Goal: Find specific page/section: Find specific page/section

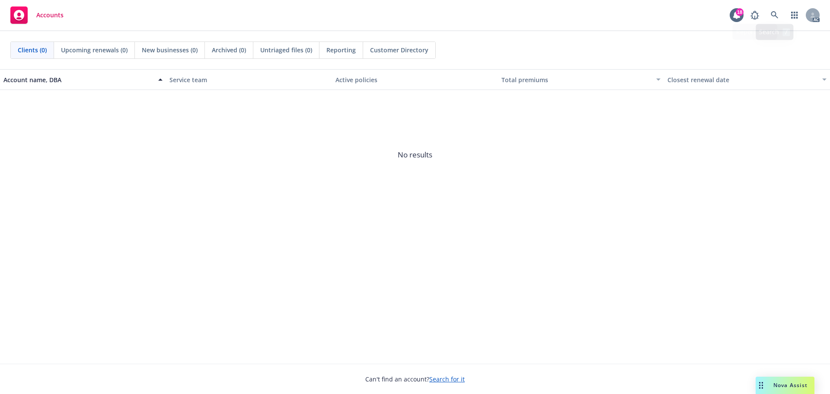
click at [783, 18] on div "AC" at bounding box center [782, 14] width 73 height 17
click at [779, 16] on link at bounding box center [774, 14] width 17 height 17
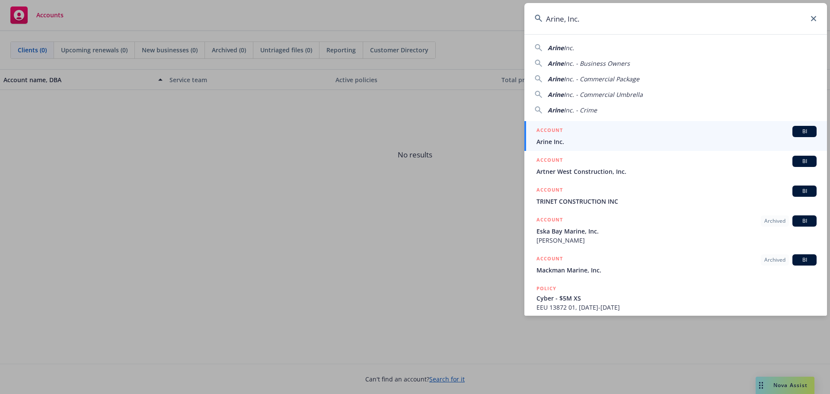
type input "Arine, Inc."
drag, startPoint x: 592, startPoint y: 132, endPoint x: 596, endPoint y: 134, distance: 5.1
click at [592, 133] on div "ACCOUNT BI" at bounding box center [676, 131] width 280 height 11
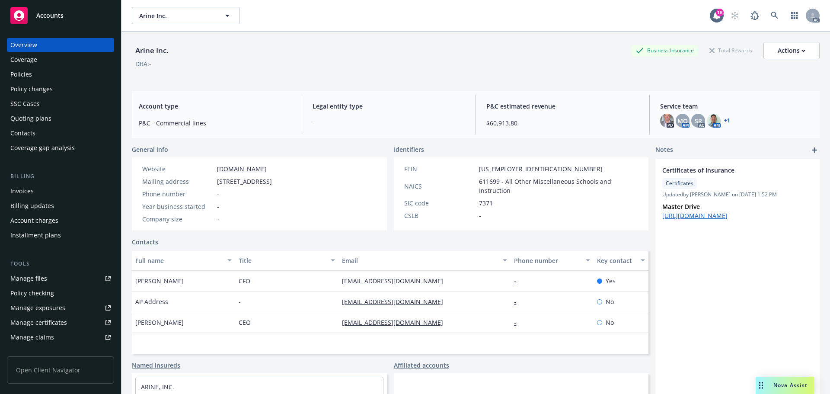
drag, startPoint x: 22, startPoint y: 76, endPoint x: 26, endPoint y: 75, distance: 4.4
click at [22, 76] on div "Policies" at bounding box center [21, 74] width 22 height 14
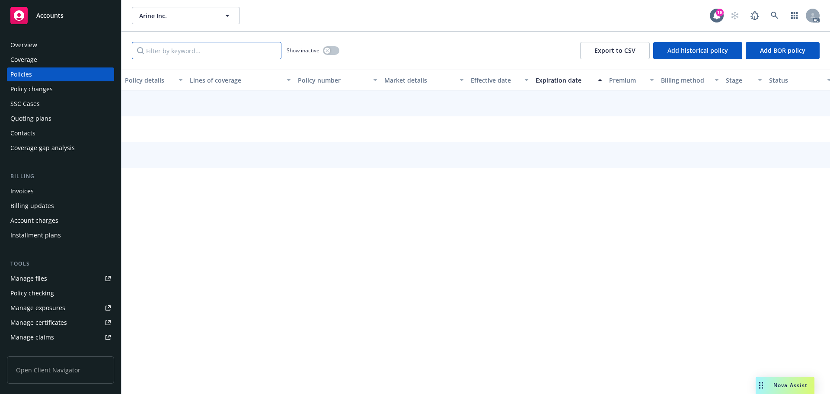
click at [233, 49] on input "Filter by keyword..." at bounding box center [207, 50] width 150 height 17
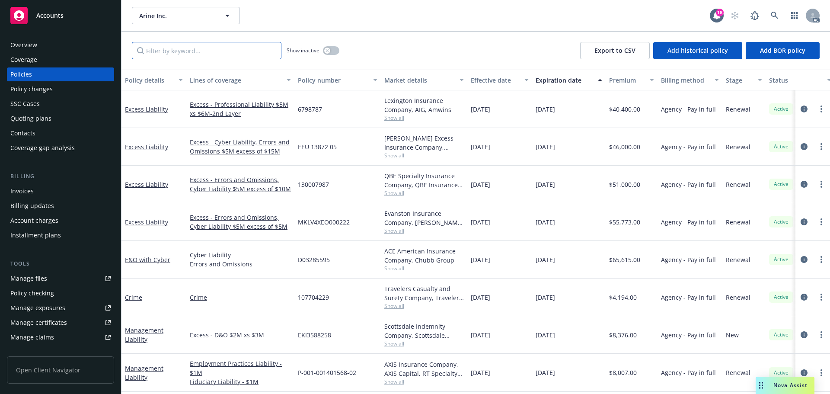
paste input "130007987"
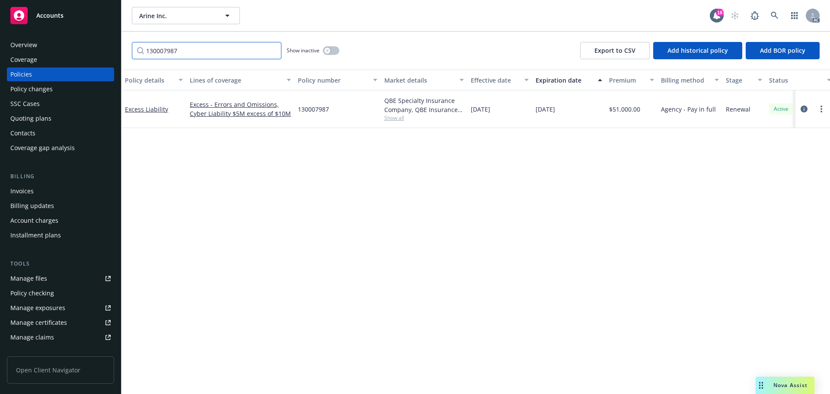
type input "130007987"
click at [28, 94] on div "Policy changes" at bounding box center [31, 89] width 42 height 14
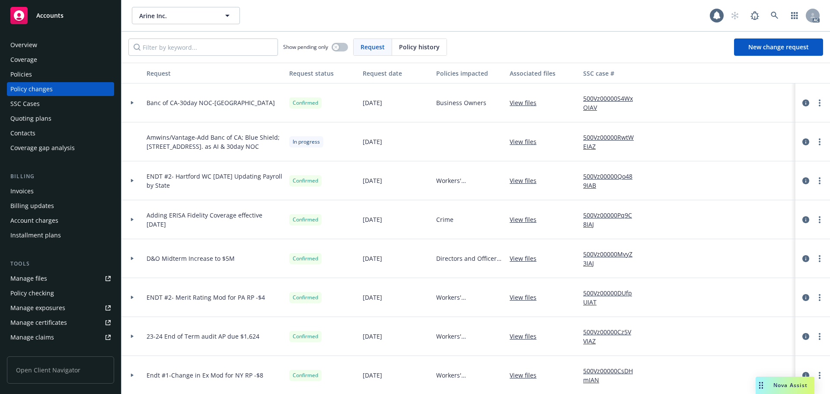
drag, startPoint x: 405, startPoint y: 52, endPoint x: 397, endPoint y: 51, distance: 8.7
click at [405, 51] on div "Policy history" at bounding box center [419, 47] width 54 height 16
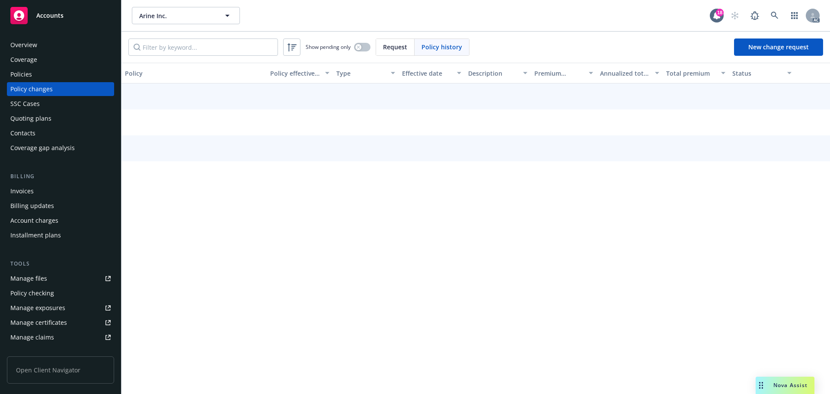
click at [239, 35] on div "Show pending only Request Policy history New change request" at bounding box center [475, 47] width 708 height 31
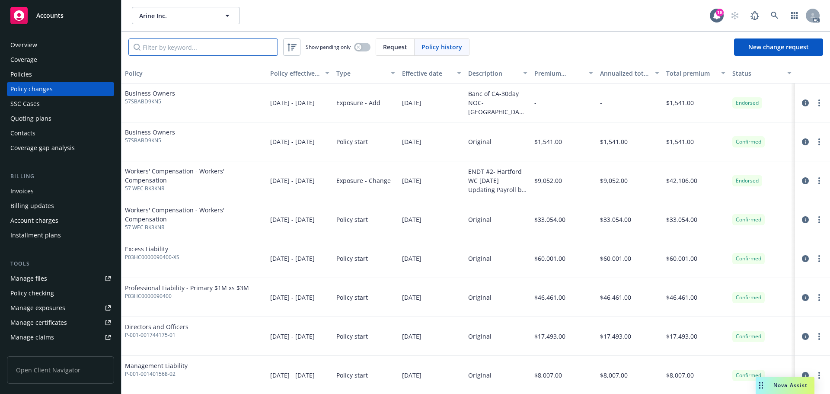
click at [236, 43] on input "Filter by keyword..." at bounding box center [203, 46] width 150 height 17
paste input "130007987"
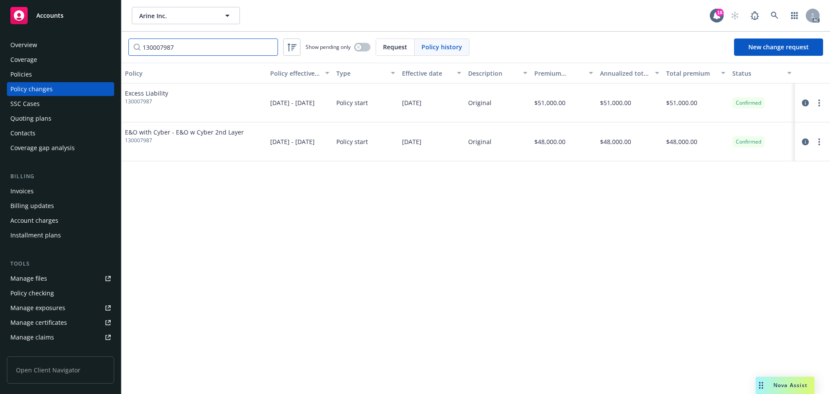
type input "130007987"
drag, startPoint x: 63, startPoint y: 79, endPoint x: 105, endPoint y: 63, distance: 44.9
click at [63, 79] on div "Policies" at bounding box center [60, 74] width 100 height 14
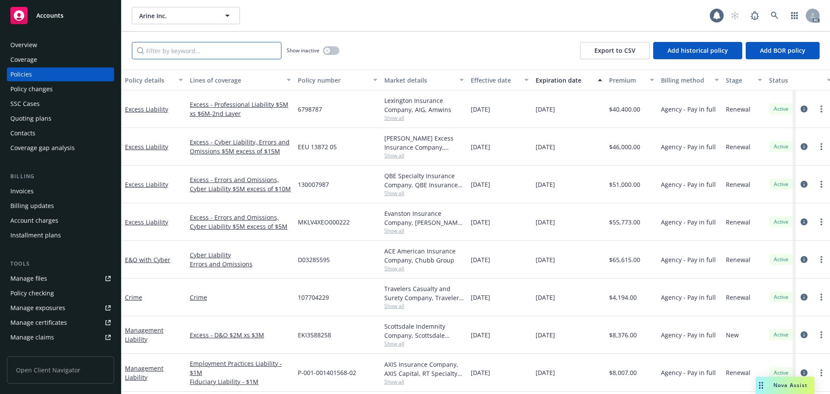
click at [185, 47] on input "Filter by keyword..." at bounding box center [207, 50] width 150 height 17
paste input "130007987"
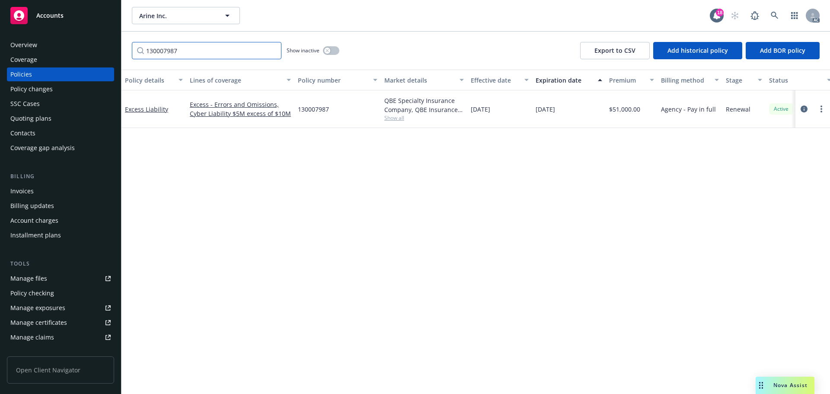
type input "130007987"
click at [775, 16] on icon at bounding box center [774, 15] width 7 height 7
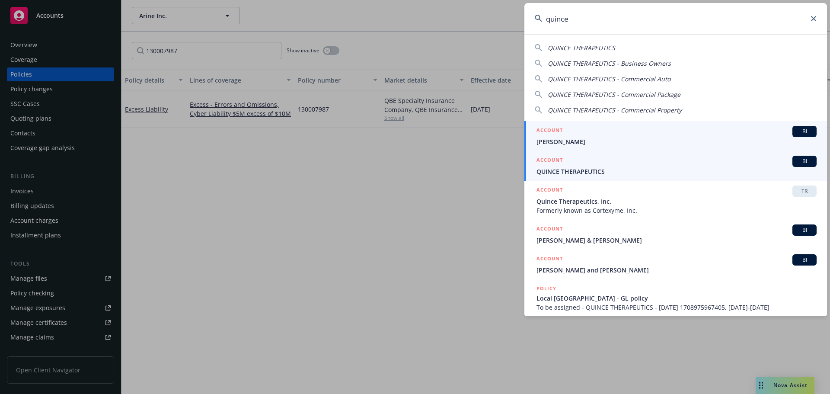
type input "quince"
click at [624, 170] on span "QUINCE THERAPEUTICS" at bounding box center [676, 171] width 280 height 9
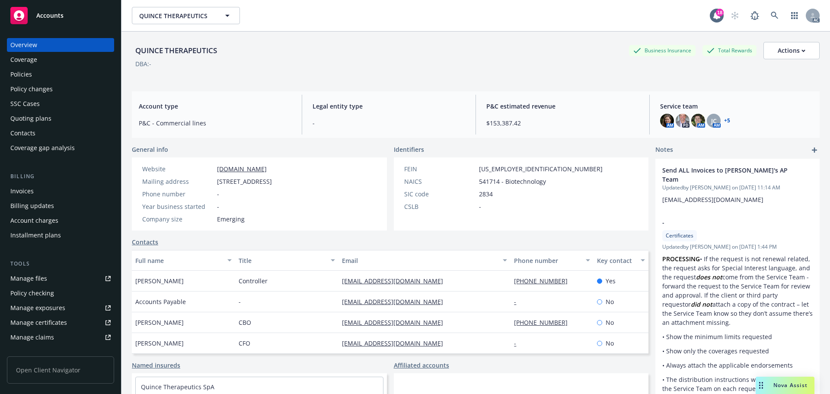
click at [45, 71] on div "Policies" at bounding box center [60, 74] width 100 height 14
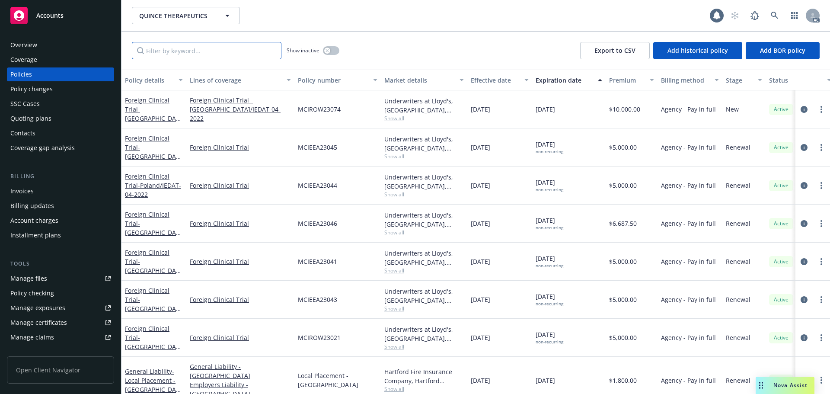
click at [185, 54] on input "Filter by keyword..." at bounding box center [207, 50] width 150 height 17
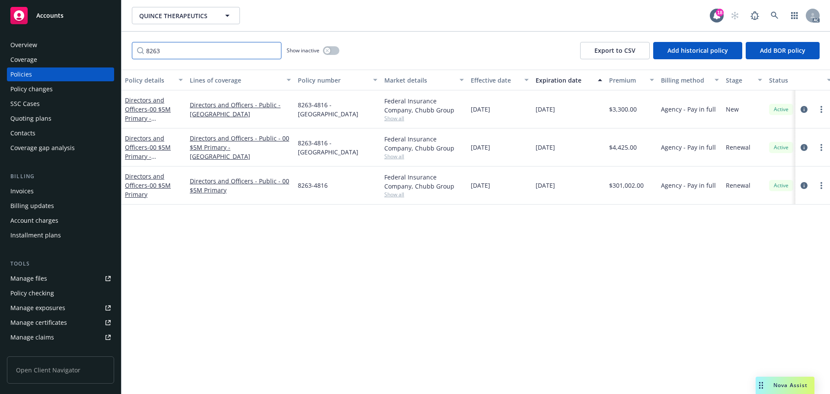
type input "8263"
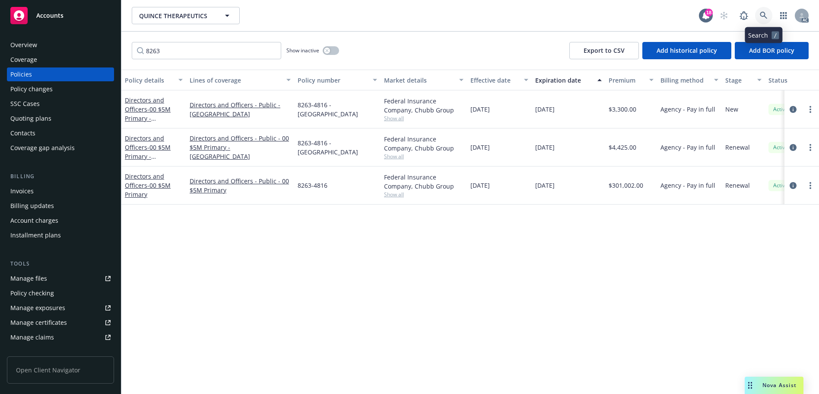
click at [766, 8] on link at bounding box center [763, 15] width 17 height 17
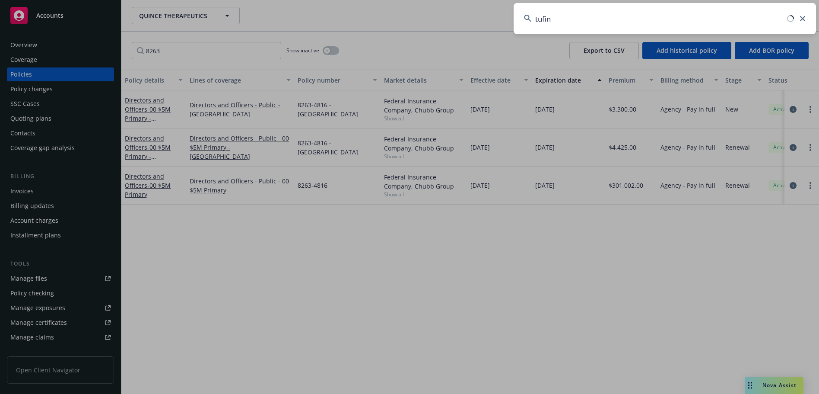
type input "tufin"
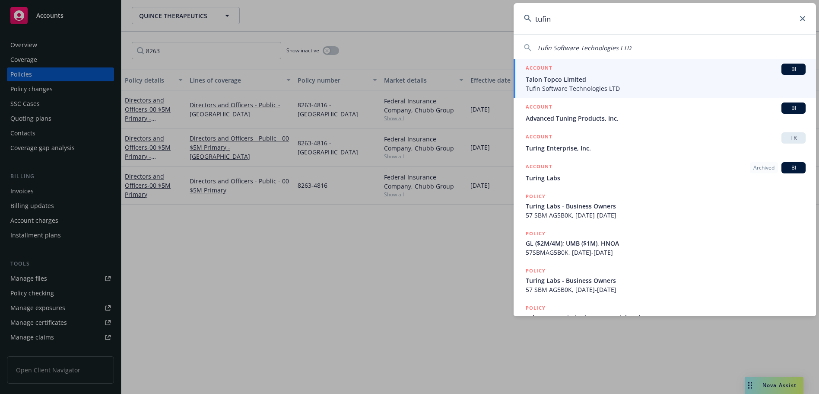
drag, startPoint x: 612, startPoint y: 80, endPoint x: 588, endPoint y: 72, distance: 24.7
click at [612, 80] on span "Talon Topco Limited" at bounding box center [666, 79] width 280 height 9
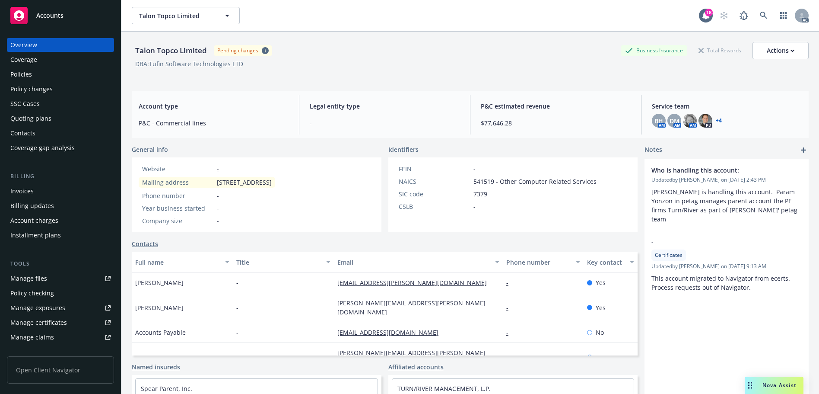
click at [54, 191] on div "Invoices" at bounding box center [60, 191] width 100 height 14
